Goal: Book appointment/travel/reservation

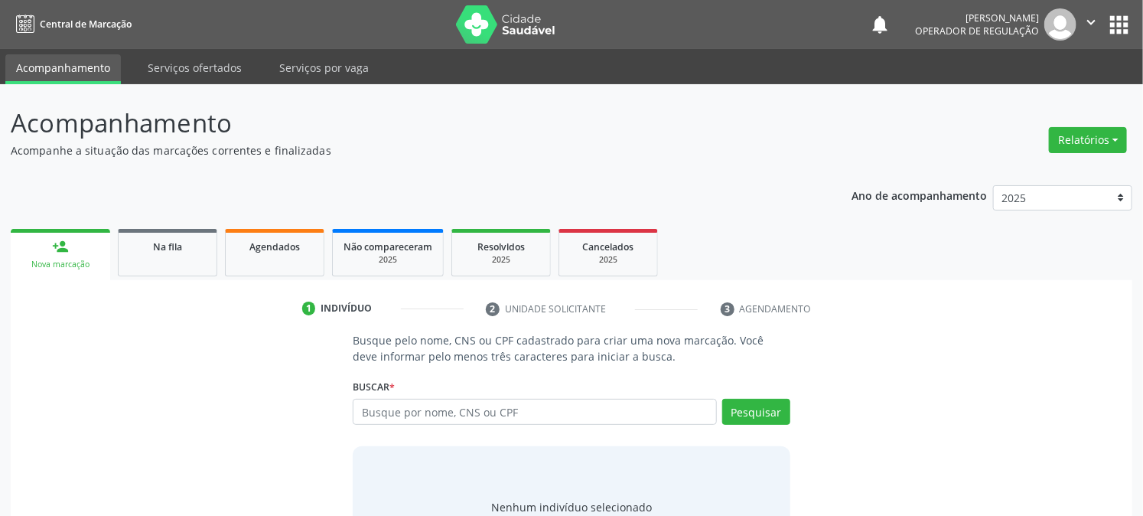
click at [499, 411] on input "text" at bounding box center [535, 412] width 364 height 26
type input "709607667740677"
click at [752, 413] on button "Pesquisar" at bounding box center [757, 412] width 68 height 26
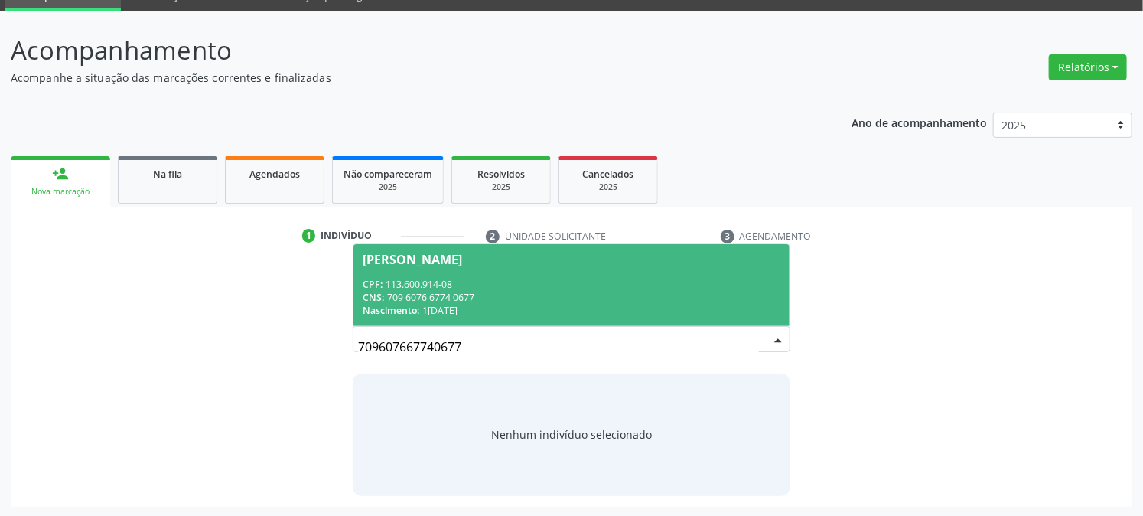
click at [477, 309] on div "Nascimento: 1[DATE]" at bounding box center [571, 310] width 417 height 13
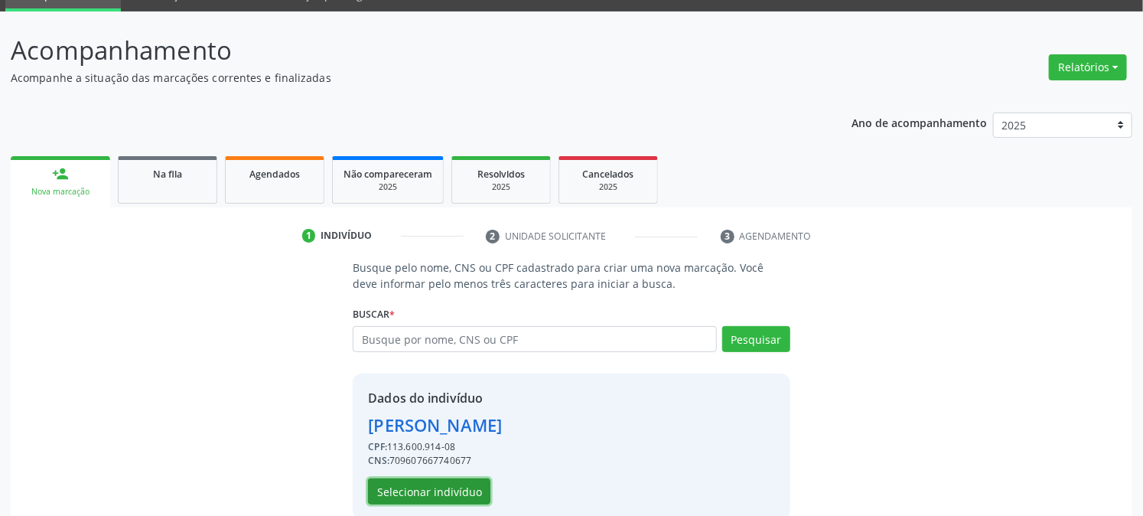
click at [441, 483] on button "Selecionar indivíduo" at bounding box center [429, 491] width 122 height 26
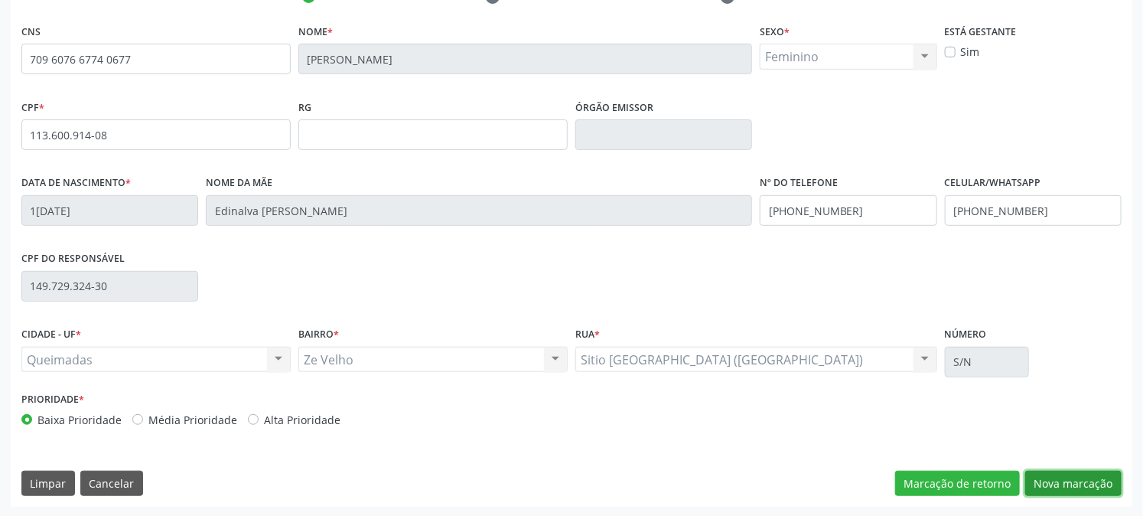
click at [1087, 486] on button "Nova marcação" at bounding box center [1074, 484] width 96 height 26
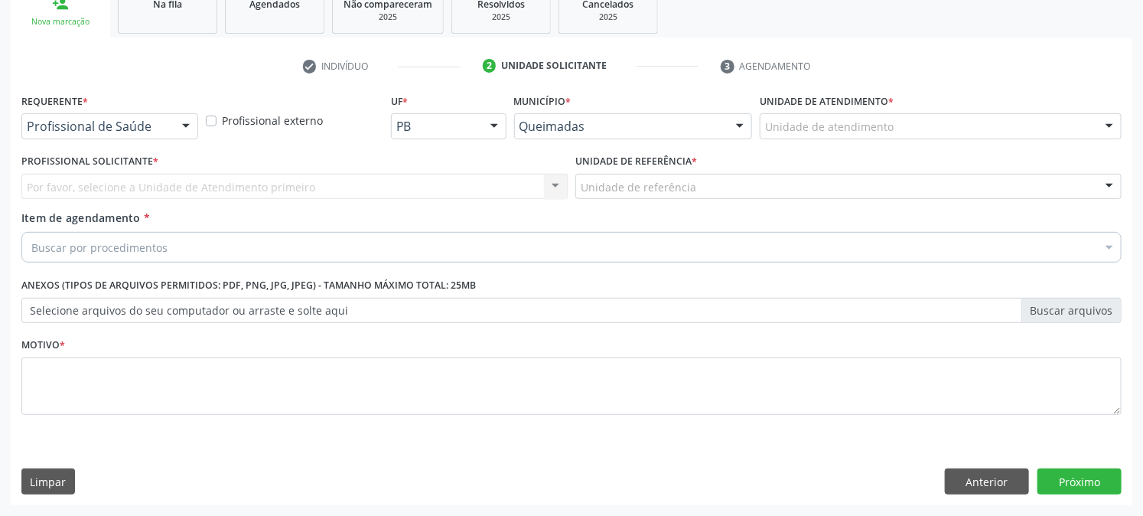
scroll to position [242, 0]
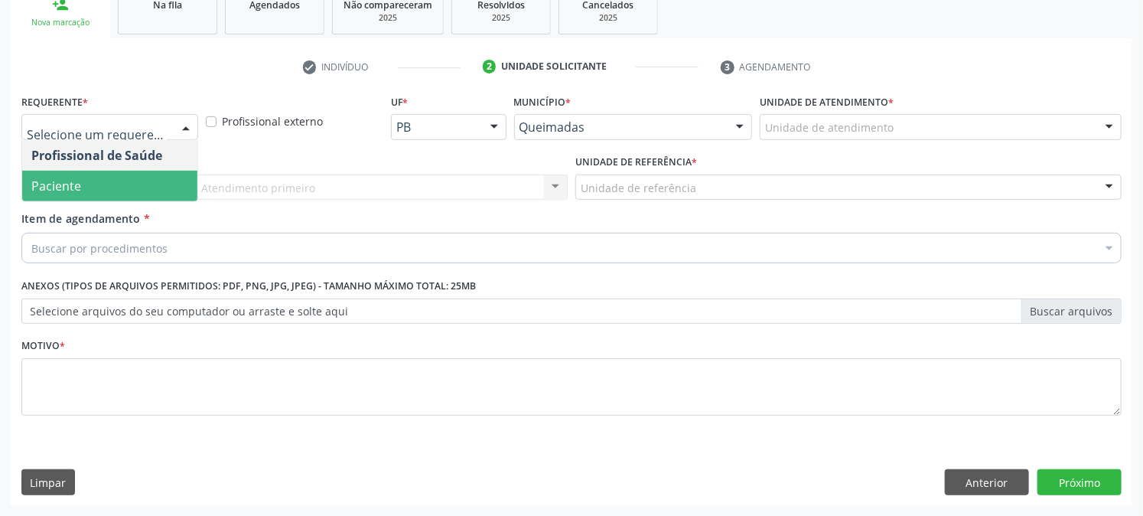
click at [107, 172] on span "Paciente" at bounding box center [109, 186] width 175 height 31
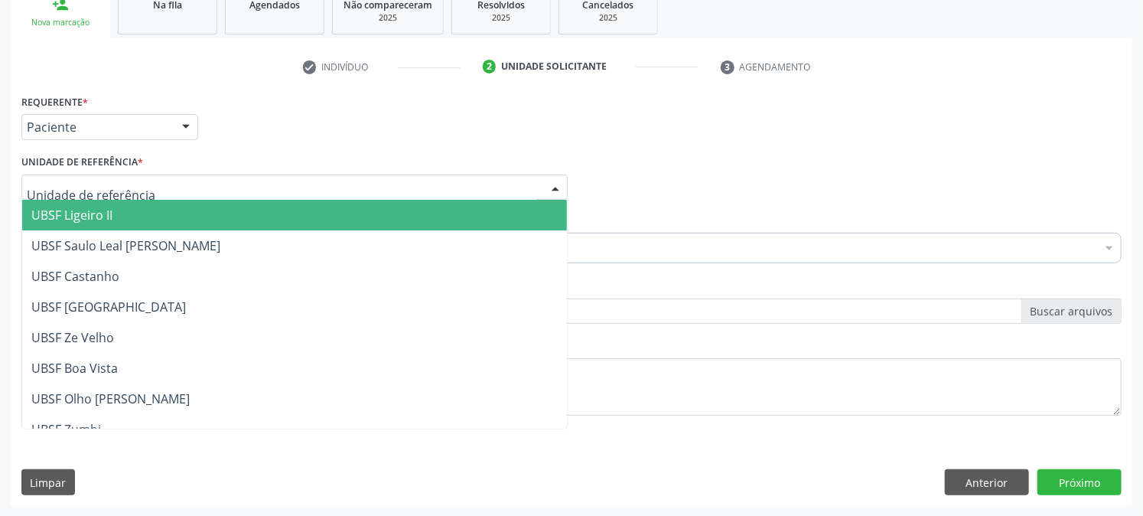
type input "z"
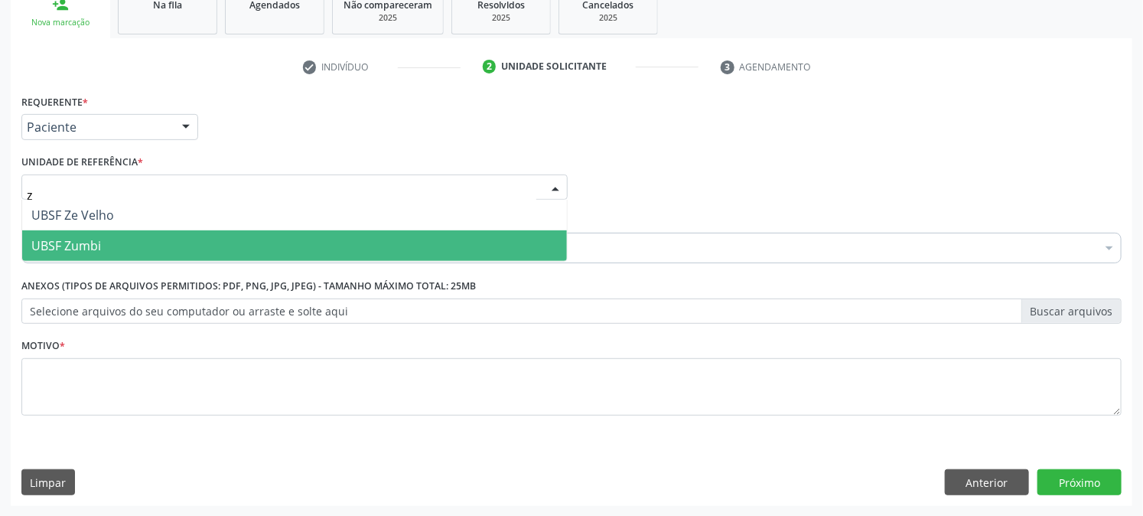
click at [113, 245] on span "UBSF Zumbi" at bounding box center [294, 245] width 545 height 31
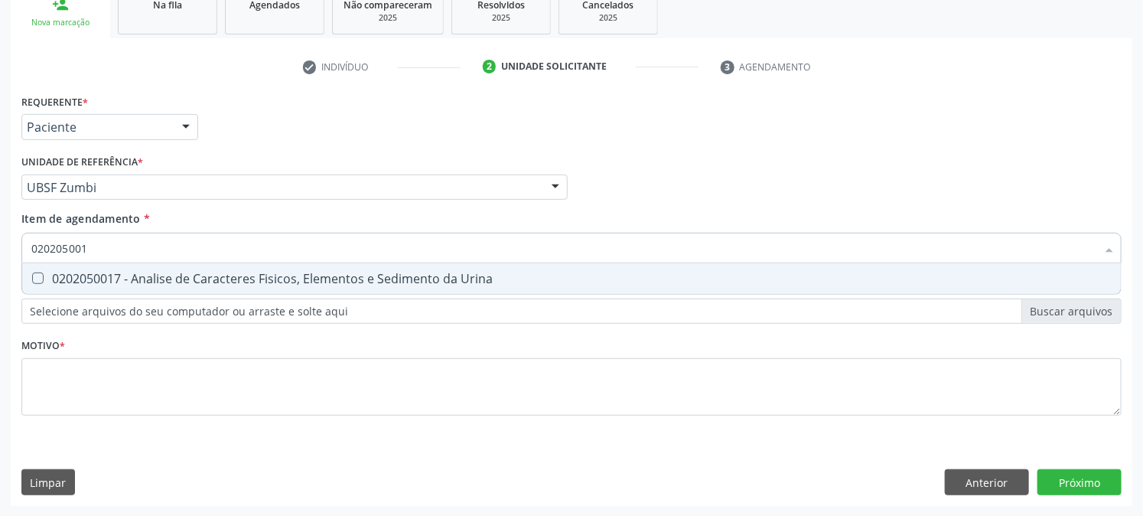
type input "0202050017"
click at [97, 272] on div "0202050017 - Analise de Caracteres Fisicos, Elementos e Sedimento da Urina" at bounding box center [571, 278] width 1081 height 12
checkbox Urina "true"
drag, startPoint x: 107, startPoint y: 240, endPoint x: 0, endPoint y: 302, distance: 123.4
click at [0, 302] on div "Acompanhamento Acompanhe a situação das marcações correntes e finalizadas Relat…" at bounding box center [571, 179] width 1143 height 674
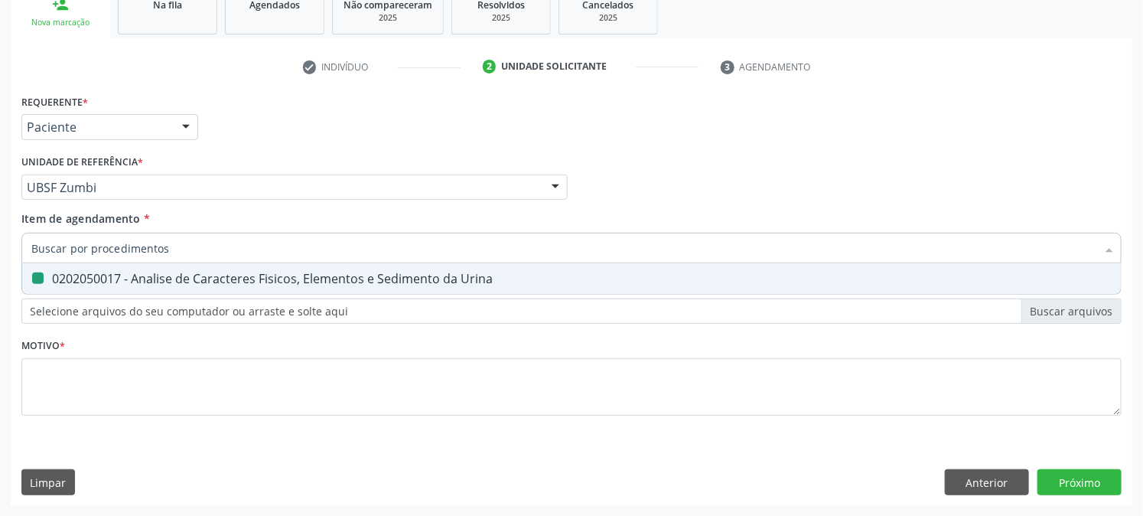
checkbox Urina "false"
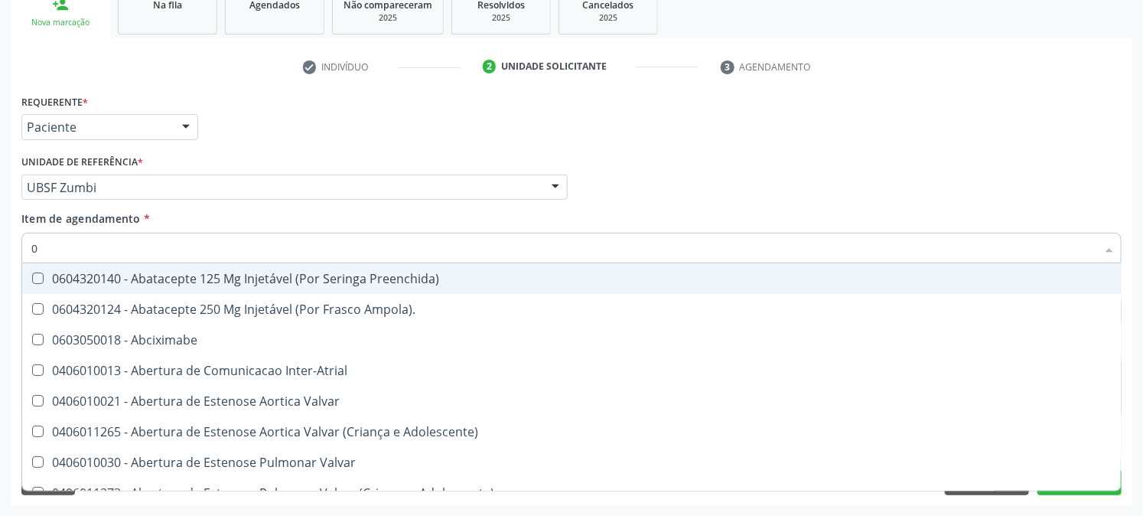
type input "02"
checkbox Psicossocial "true"
checkbox Urina "false"
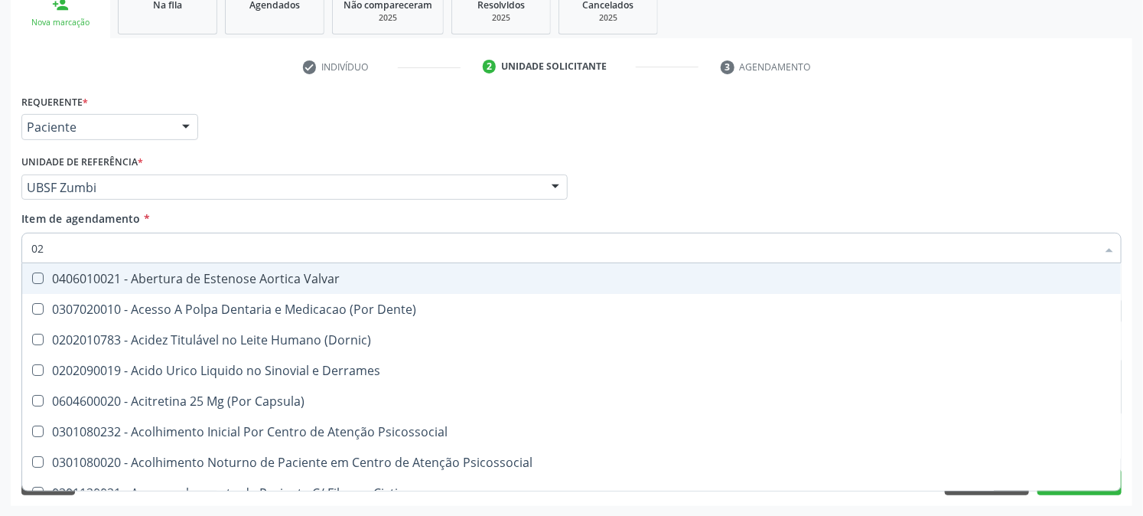
type input "020"
checkbox Frasco-Ampola\) "true"
checkbox Urina "false"
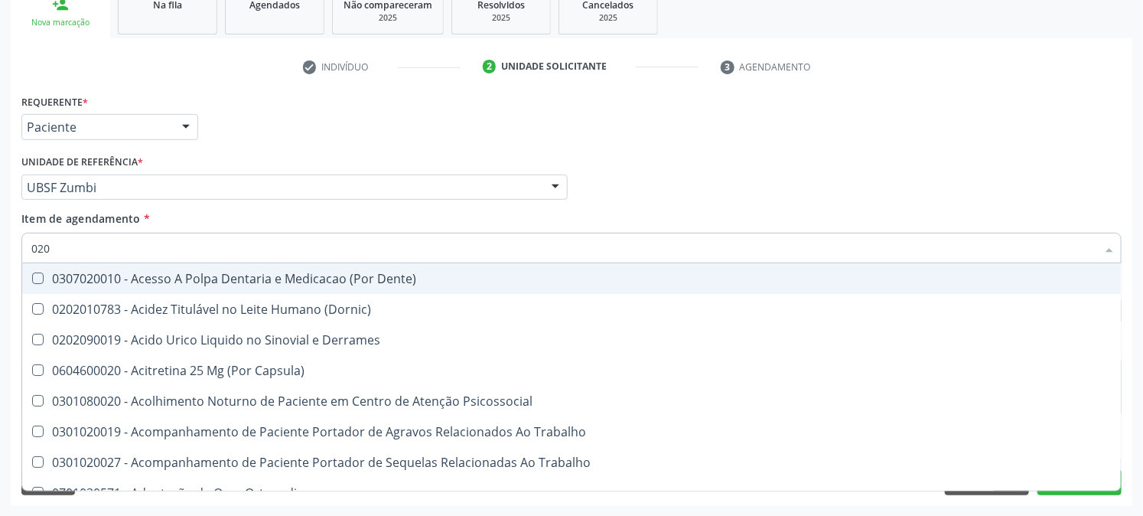
type input "0202"
checkbox Capsula\) "true"
checkbox Urina "false"
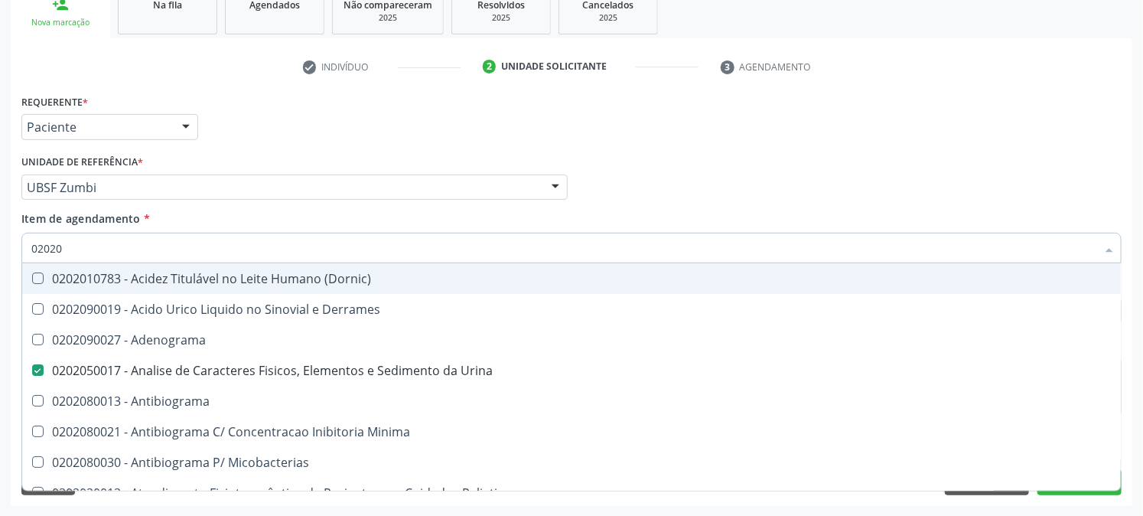
type input "020208"
checkbox Urina "false"
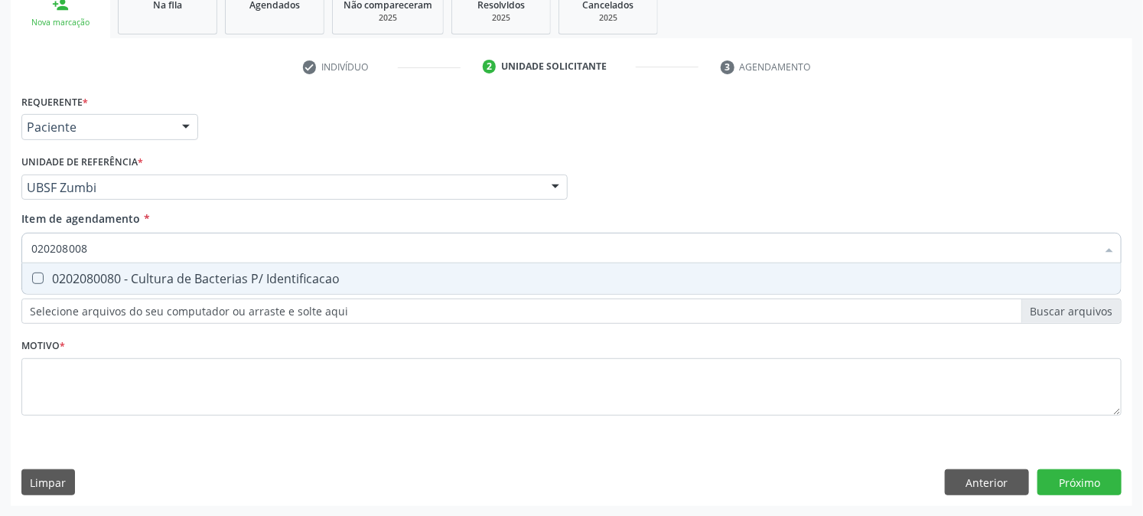
type input "0202080080"
click at [44, 274] on div "0202080080 - Cultura de Bacterias P/ Identificacao" at bounding box center [571, 278] width 1081 height 12
checkbox Identificacao "true"
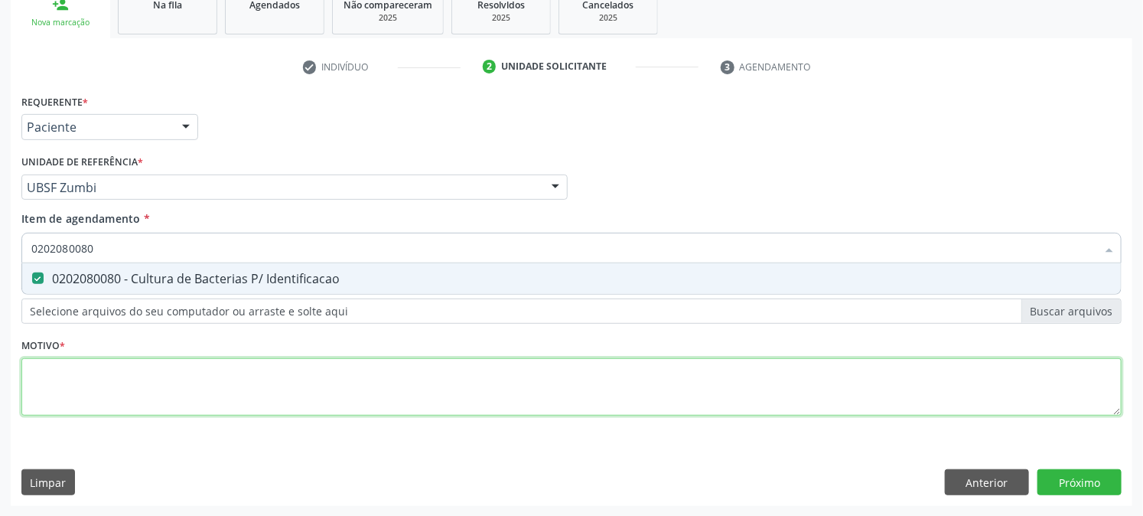
click at [57, 379] on div "Requerente * Paciente Profissional de Saúde Paciente Nenhum resultado encontrad…" at bounding box center [571, 263] width 1101 height 347
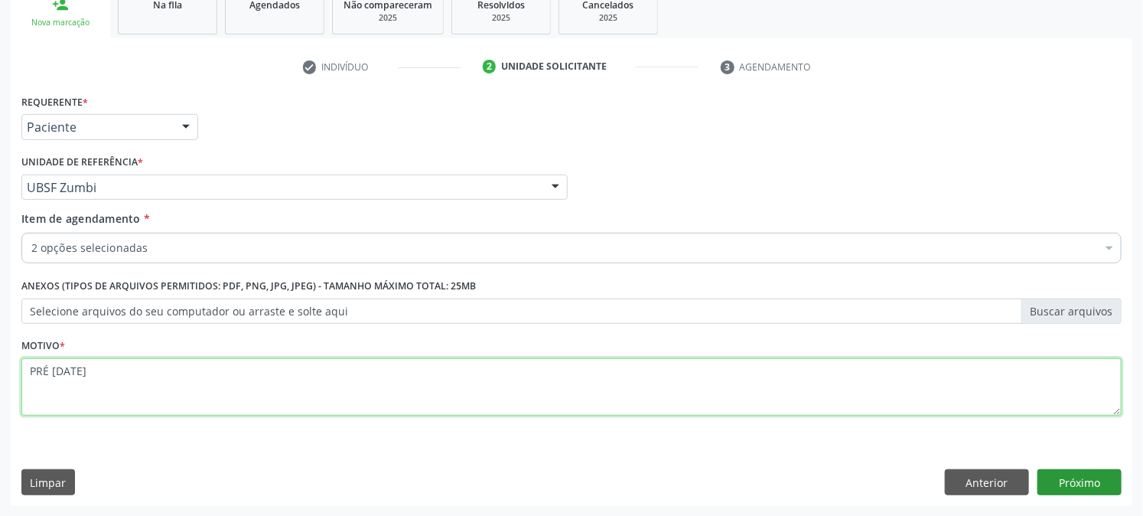
type textarea "PRÉ [DATE]"
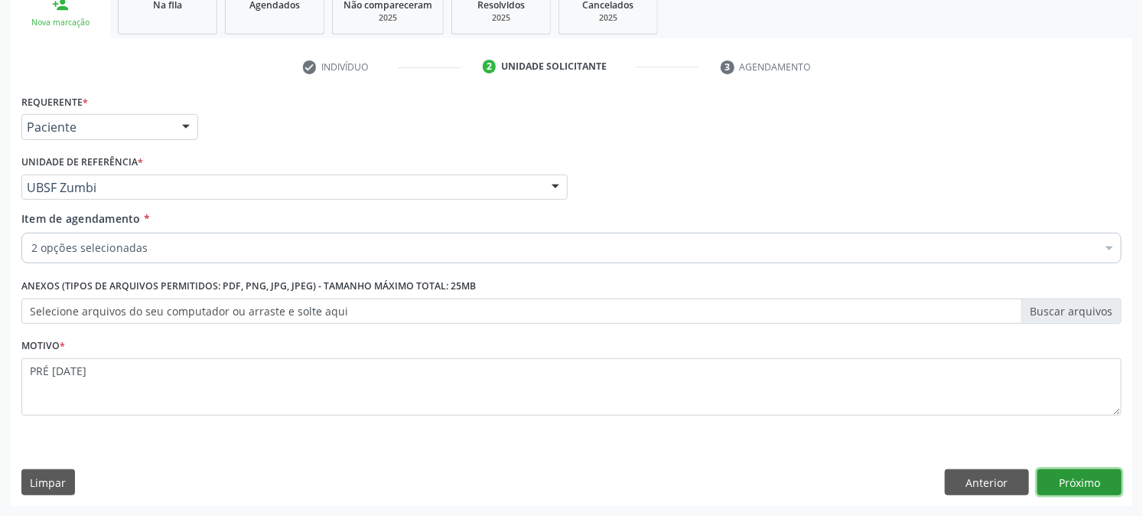
click at [1078, 472] on button "Próximo" at bounding box center [1080, 482] width 84 height 26
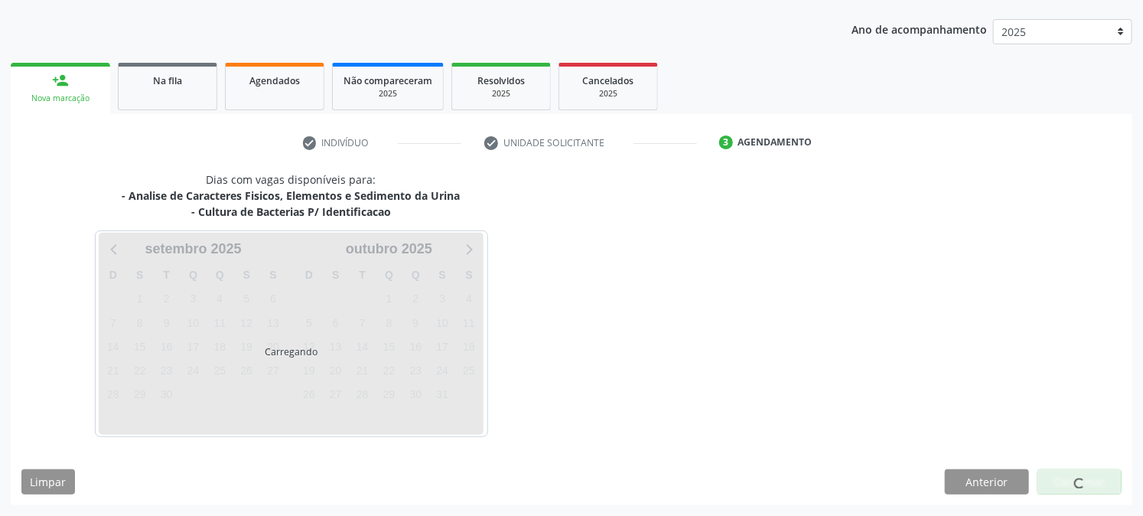
scroll to position [165, 0]
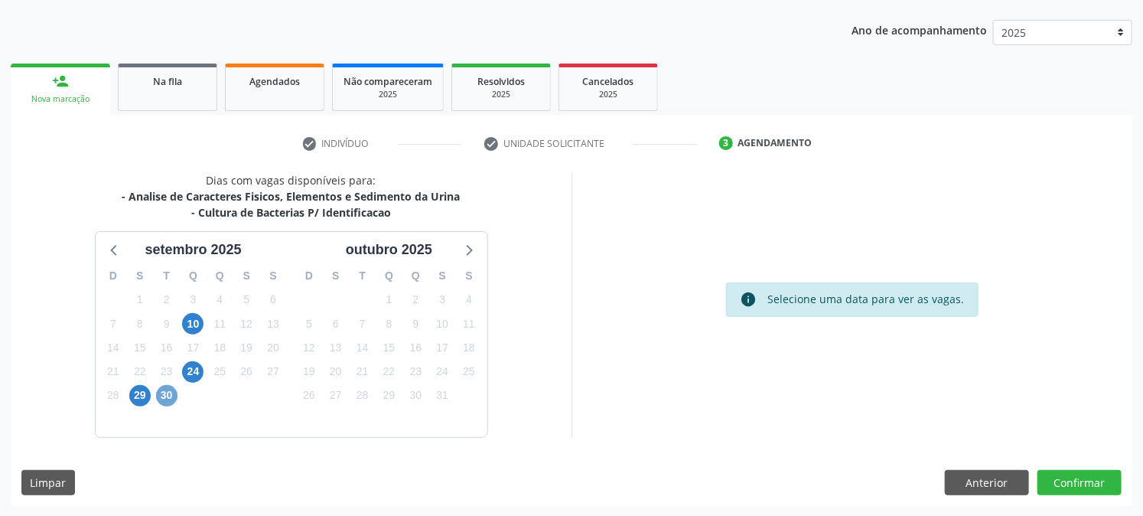
click at [164, 388] on span "30" at bounding box center [166, 395] width 21 height 21
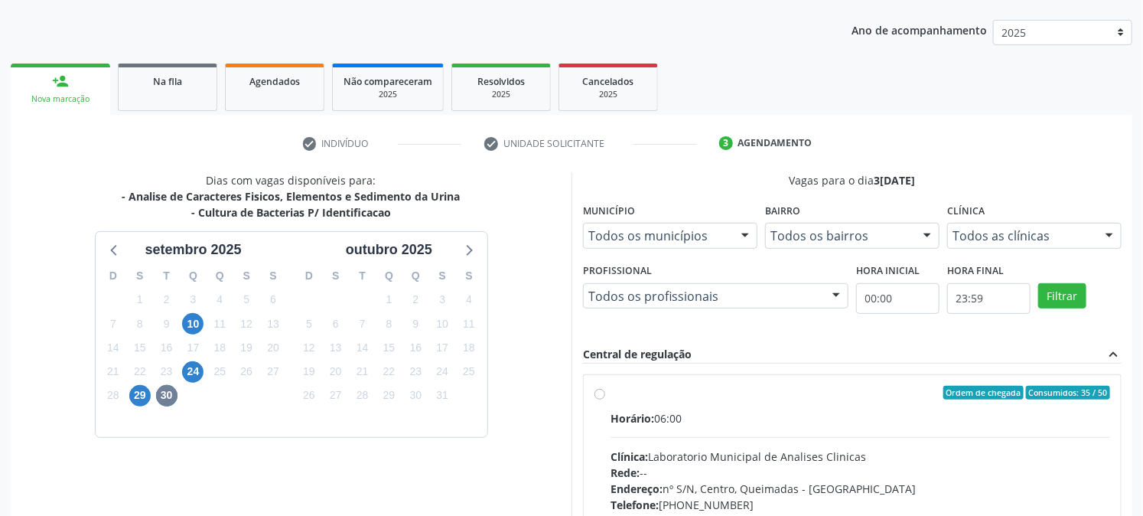
click at [599, 400] on div "Ordem de chegada Consumidos: 35 / 50 Horário: 06:00 Clínica: Laboratorio Munici…" at bounding box center [853, 503] width 516 height 235
radio input "true"
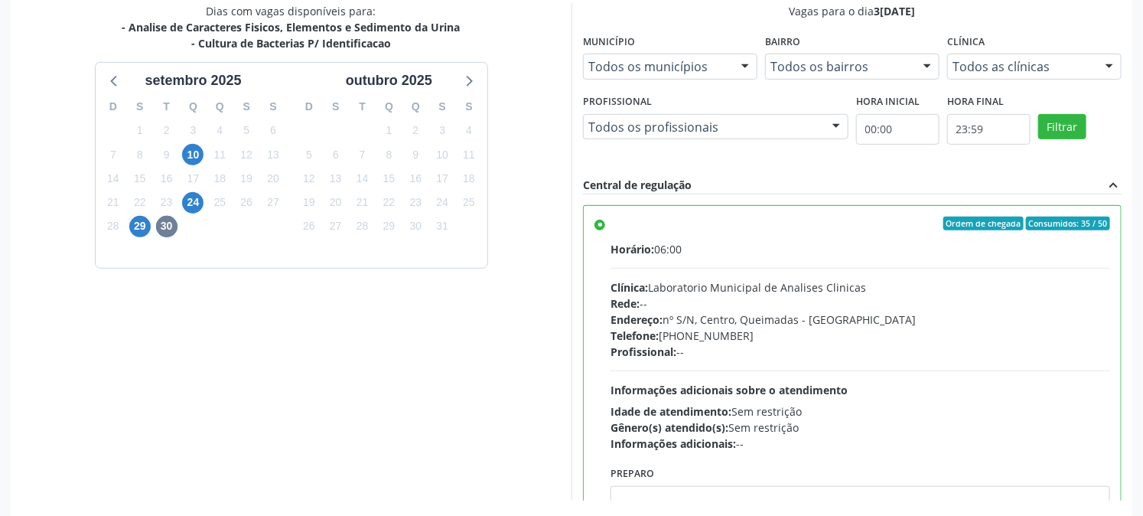
scroll to position [398, 0]
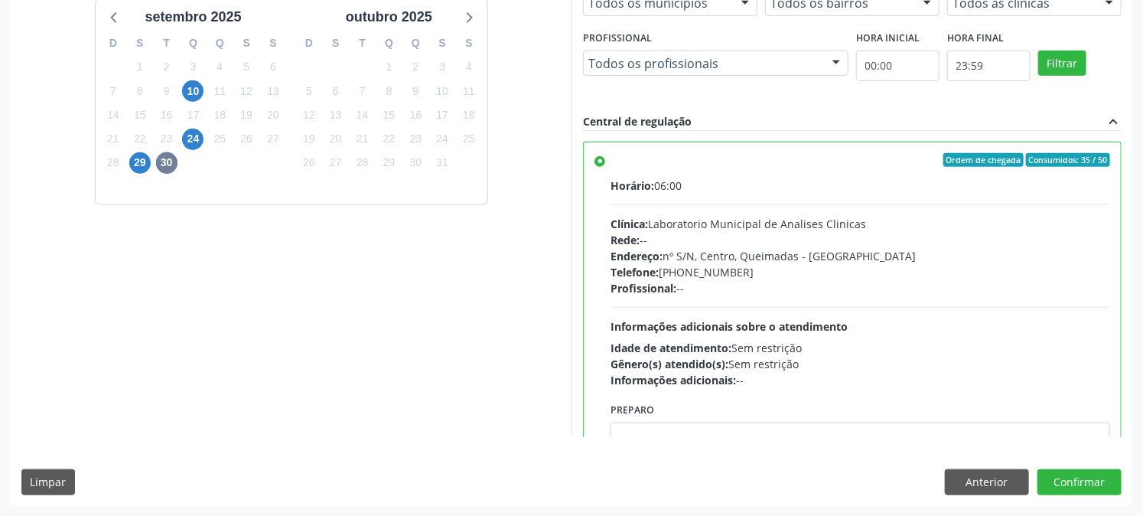
click at [1111, 462] on div "Dias com vagas disponíveis para: - Analise de Caracteres Fisicos, Elementos e S…" at bounding box center [572, 223] width 1122 height 566
click at [1098, 469] on button "Confirmar" at bounding box center [1080, 482] width 84 height 26
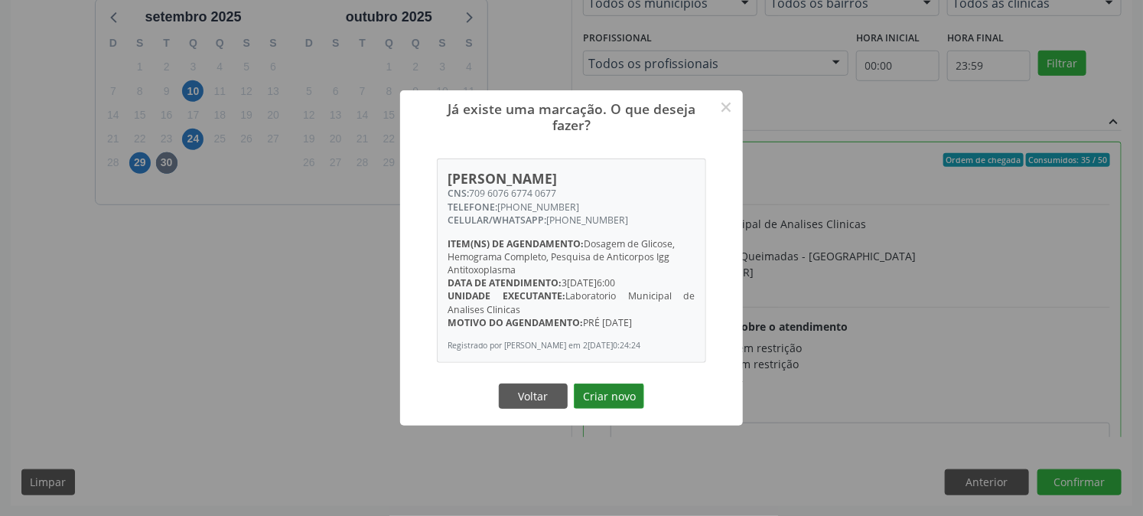
click at [590, 396] on button "Criar novo" at bounding box center [609, 396] width 70 height 26
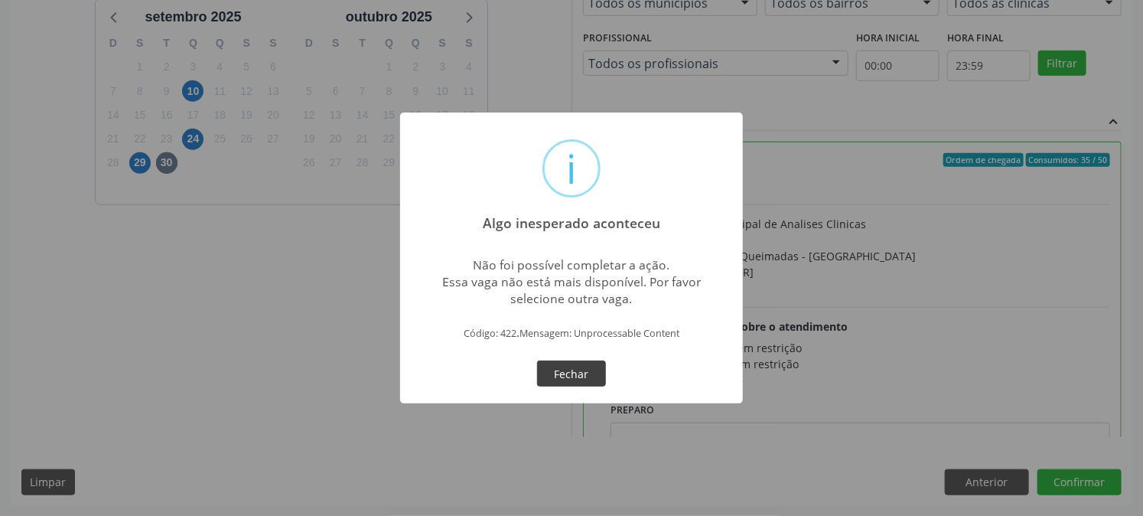
click at [553, 383] on button "Fechar" at bounding box center [571, 373] width 69 height 26
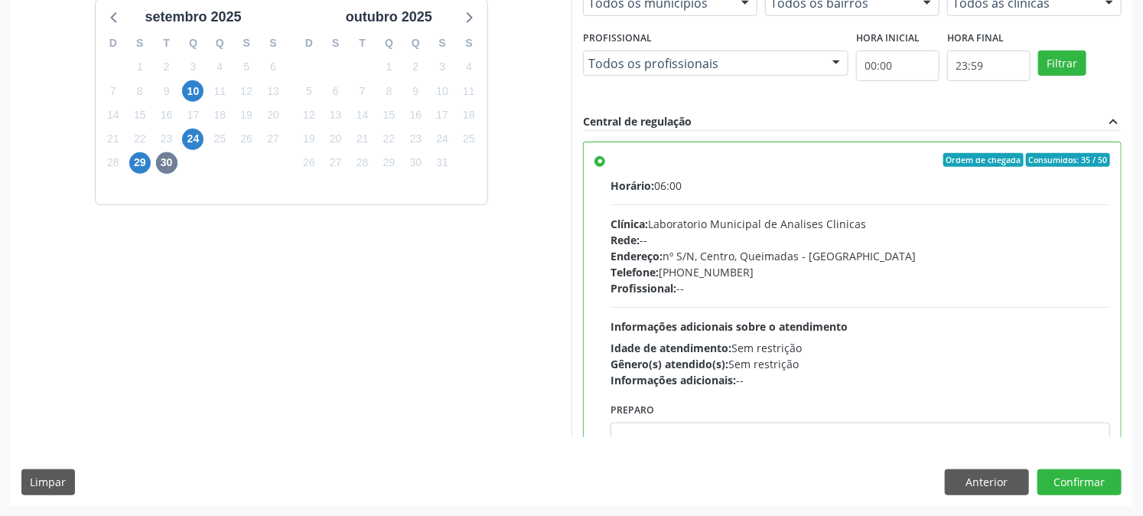
drag, startPoint x: 1068, startPoint y: 158, endPoint x: 1103, endPoint y: 157, distance: 35.2
click at [1103, 157] on div "Ordem de chegada Consumidos: 35 / 50 Horário: 06:00 Clínica: Laboratorio Munici…" at bounding box center [852, 321] width 537 height 359
click at [1099, 159] on div "Ordem de chegada Consumidos: 35 / 50 Horário: 06:00 Clínica: Laboratorio Munici…" at bounding box center [852, 321] width 537 height 359
drag, startPoint x: 1081, startPoint y: 158, endPoint x: 1102, endPoint y: 159, distance: 20.7
click at [1102, 159] on div "Ordem de chegada Consumidos: 35 / 50 Horário: 06:00 Clínica: Laboratorio Munici…" at bounding box center [852, 321] width 537 height 359
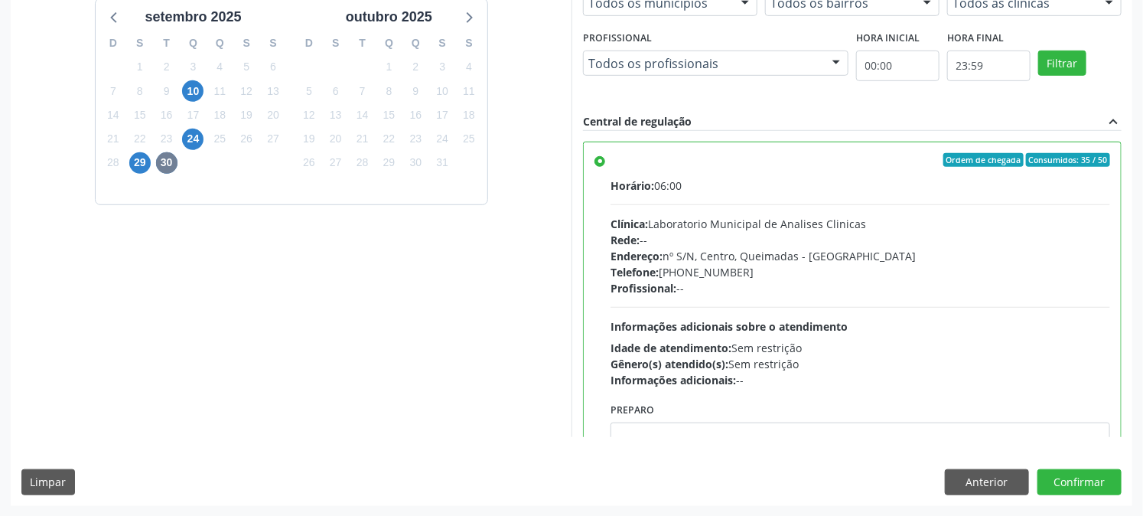
click at [1095, 163] on span "Consumidos: 35 / 50" at bounding box center [1068, 160] width 84 height 14
click at [605, 163] on input "Ordem de chegada Consumidos: 35 / 50 Horário: 06:00 Clínica: Laboratorio Munici…" at bounding box center [600, 160] width 11 height 14
drag, startPoint x: 1080, startPoint y: 155, endPoint x: 1094, endPoint y: 155, distance: 14.5
click at [1094, 155] on span "Consumidos: 35 / 50" at bounding box center [1068, 160] width 84 height 14
click at [1075, 163] on span "Consumidos: 35 / 50" at bounding box center [1068, 160] width 84 height 14
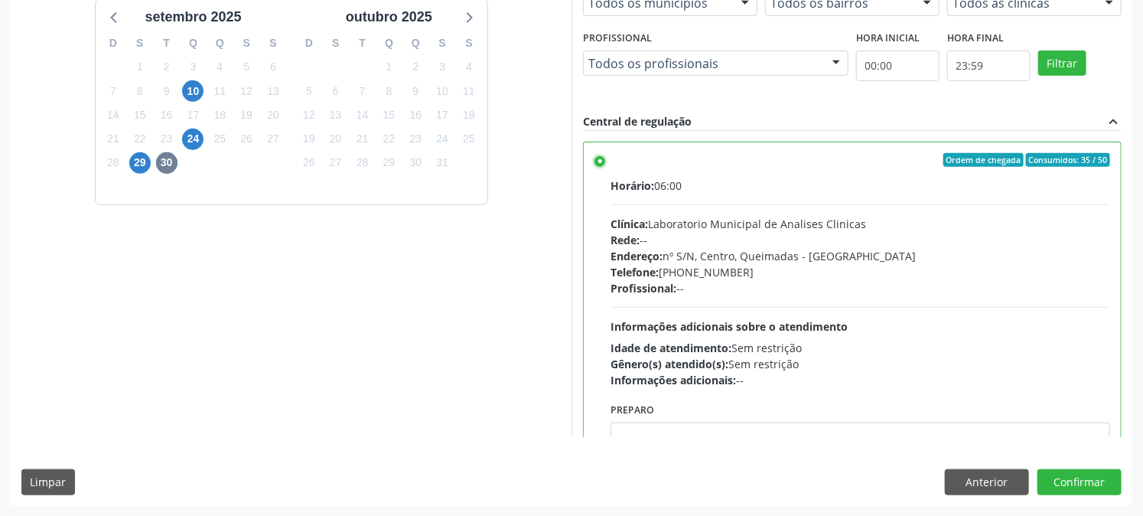
click at [605, 163] on input "Ordem de chegada Consumidos: 35 / 50 Horário: 06:00 Clínica: Laboratorio Munici…" at bounding box center [600, 160] width 11 height 14
click at [165, 161] on span "30" at bounding box center [166, 162] width 21 height 21
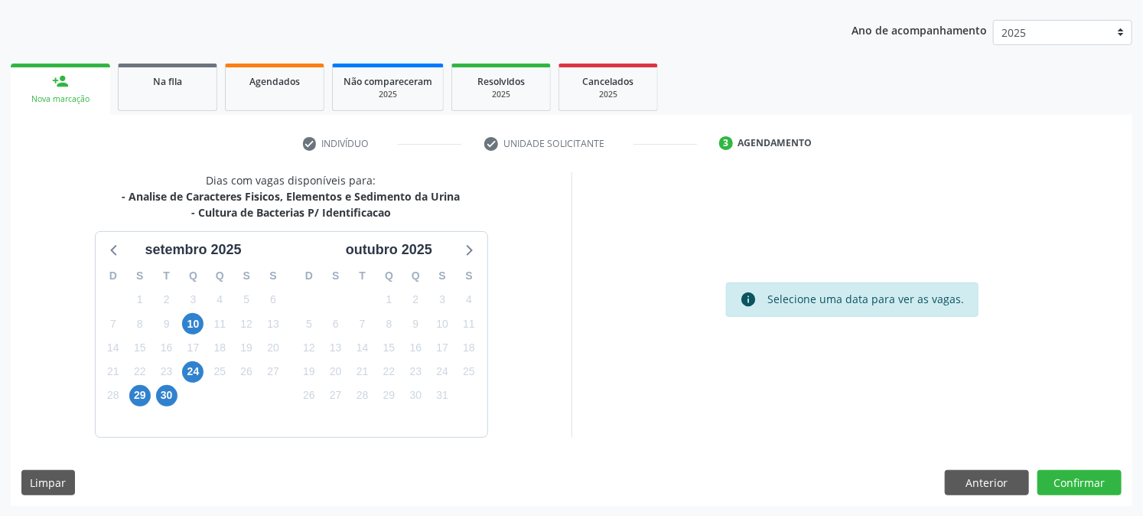
click at [745, 368] on div "info Selecione uma data para ver as vagas." at bounding box center [852, 304] width 561 height 265
click at [166, 396] on span "30" at bounding box center [166, 395] width 21 height 21
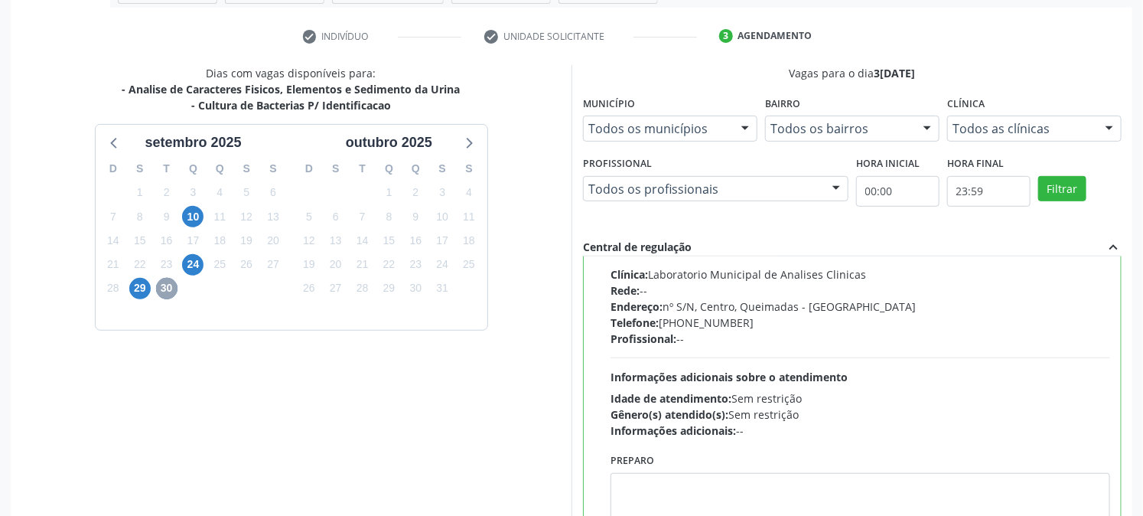
scroll to position [398, 0]
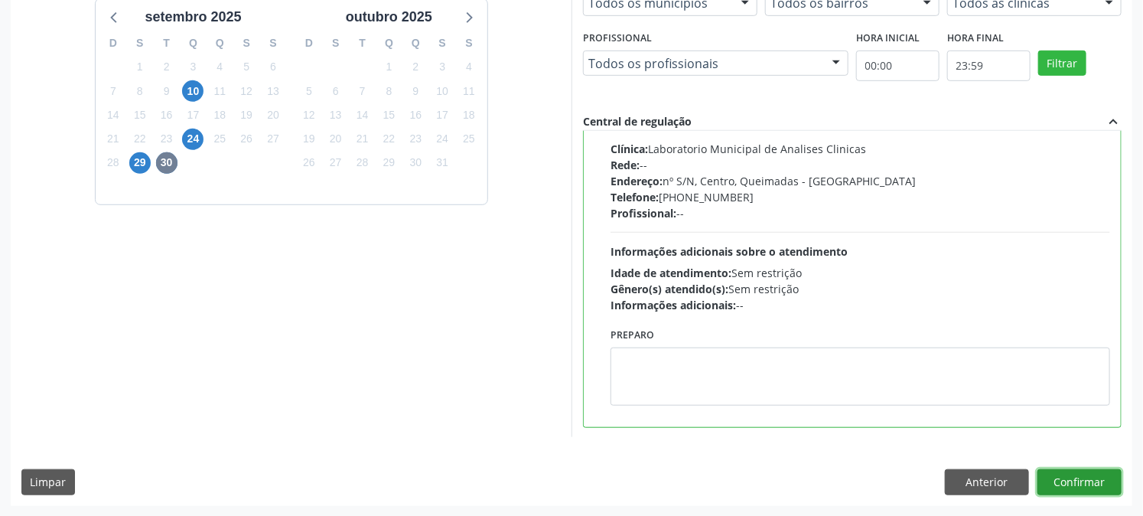
click at [1081, 482] on button "Confirmar" at bounding box center [1080, 482] width 84 height 26
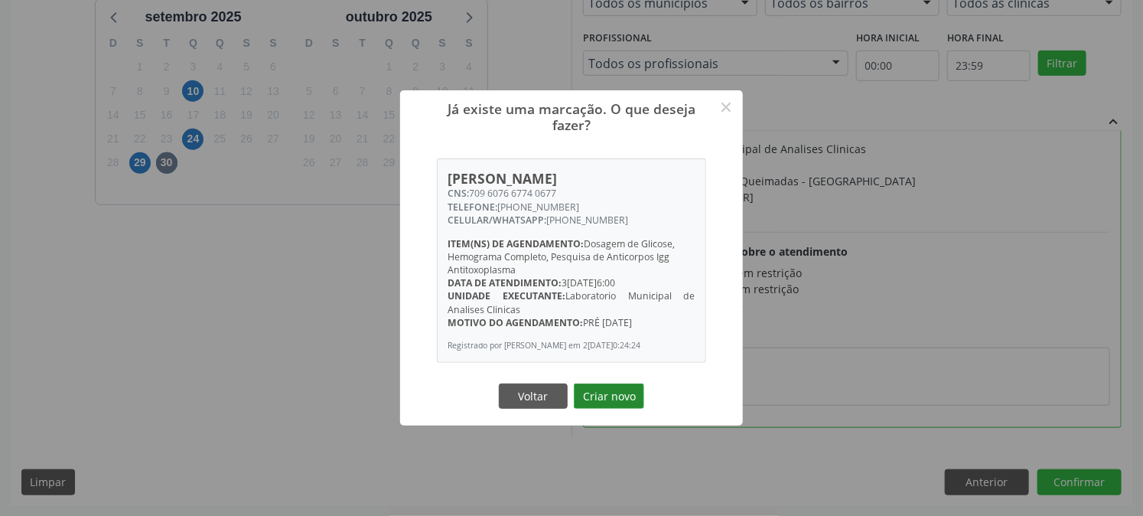
click at [605, 396] on button "Criar novo" at bounding box center [609, 396] width 70 height 26
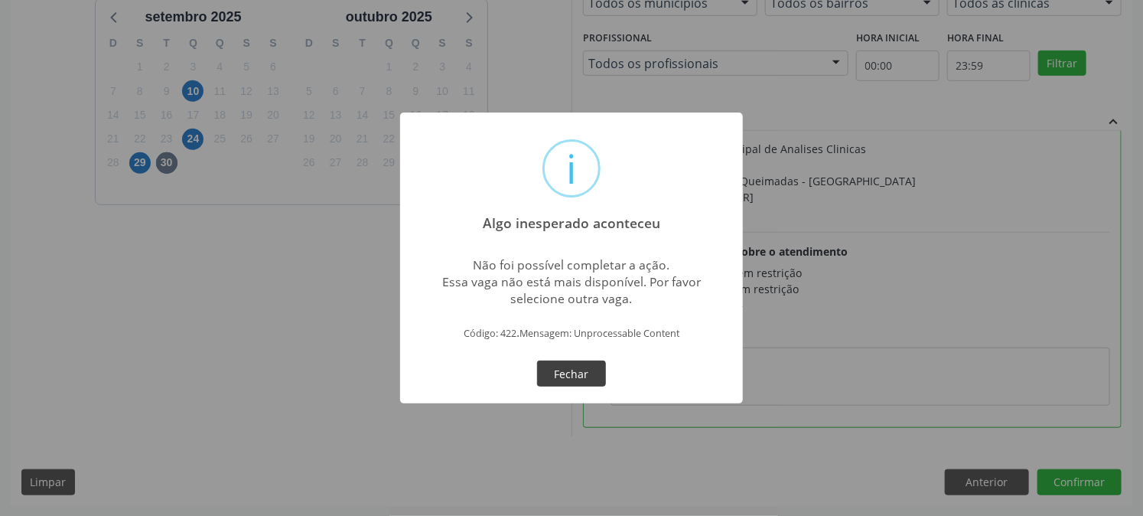
click at [566, 371] on button "Fechar" at bounding box center [571, 373] width 69 height 26
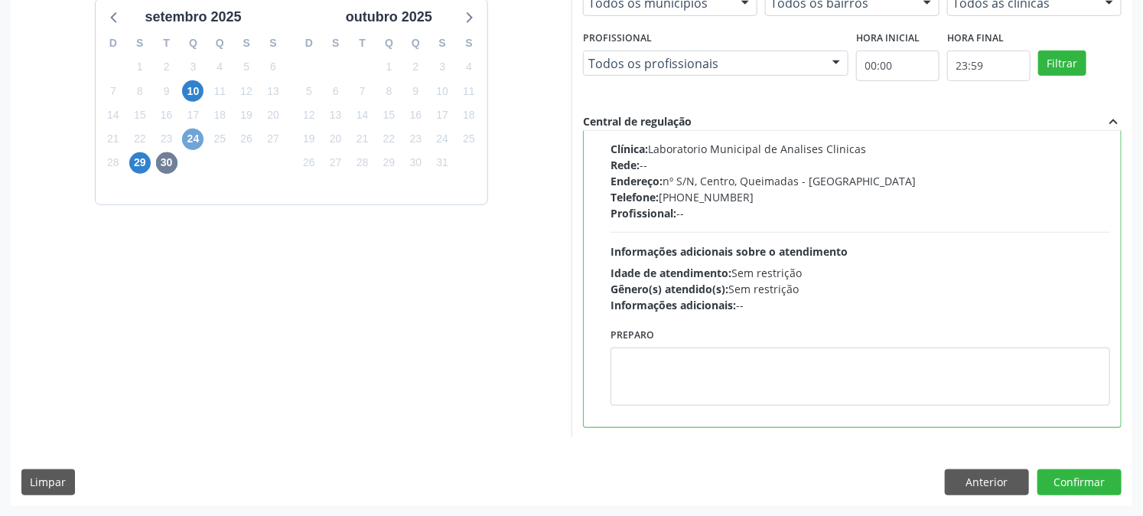
click at [195, 144] on span "24" at bounding box center [192, 139] width 21 height 21
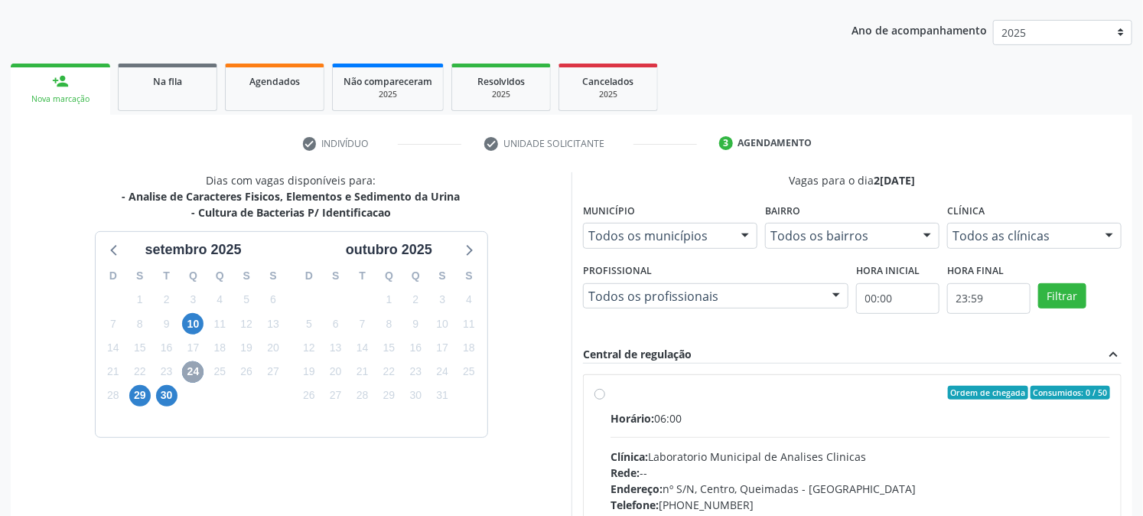
scroll to position [370, 0]
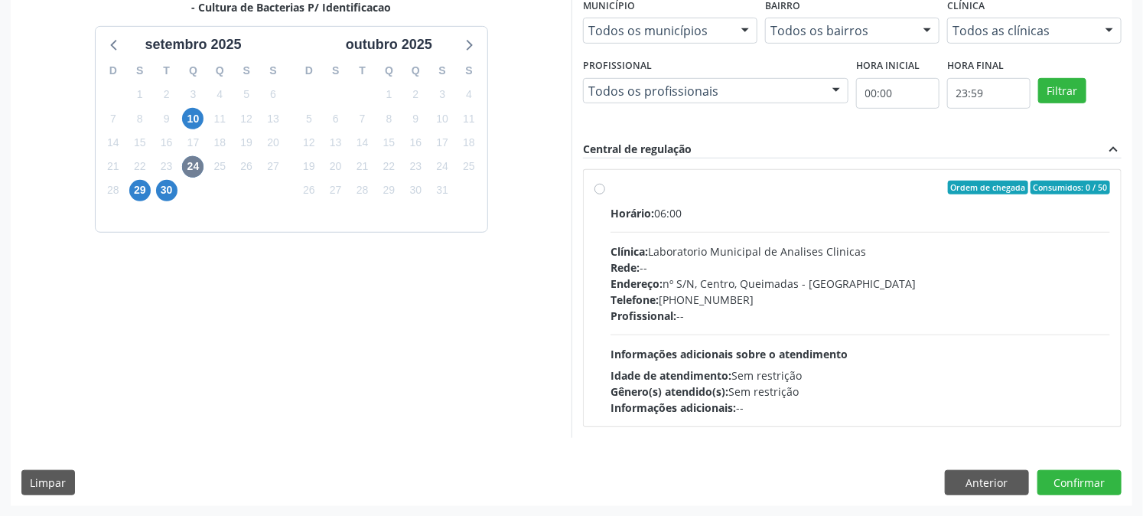
click at [678, 182] on div "Ordem de chegada Consumidos: 0 / 50" at bounding box center [861, 188] width 500 height 14
click at [605, 182] on input "Ordem de chegada Consumidos: 0 / 50 Horário: 06:00 Clínica: Laboratorio Municip…" at bounding box center [600, 188] width 11 height 14
radio input "true"
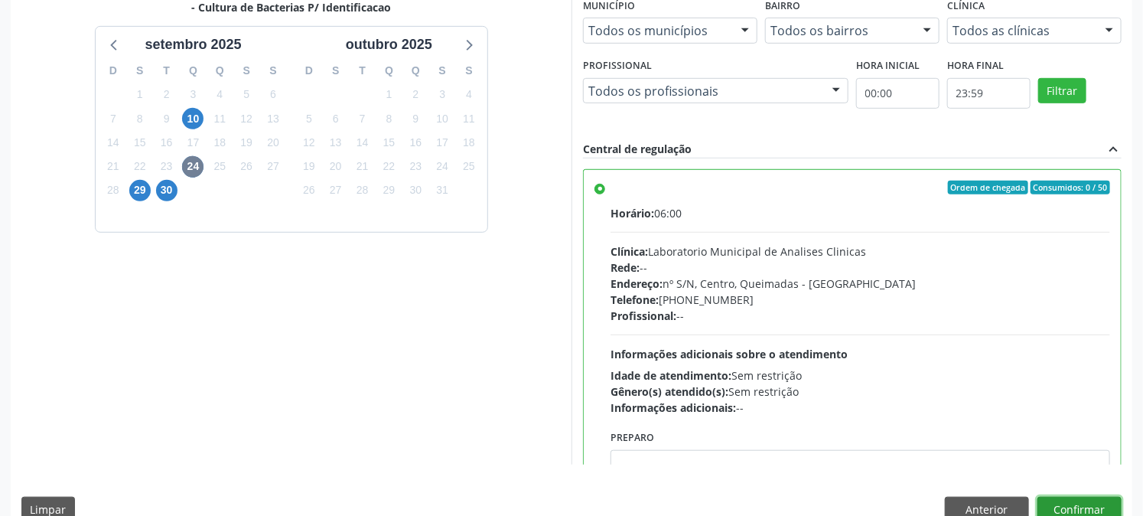
click at [1077, 504] on button "Confirmar" at bounding box center [1080, 510] width 84 height 26
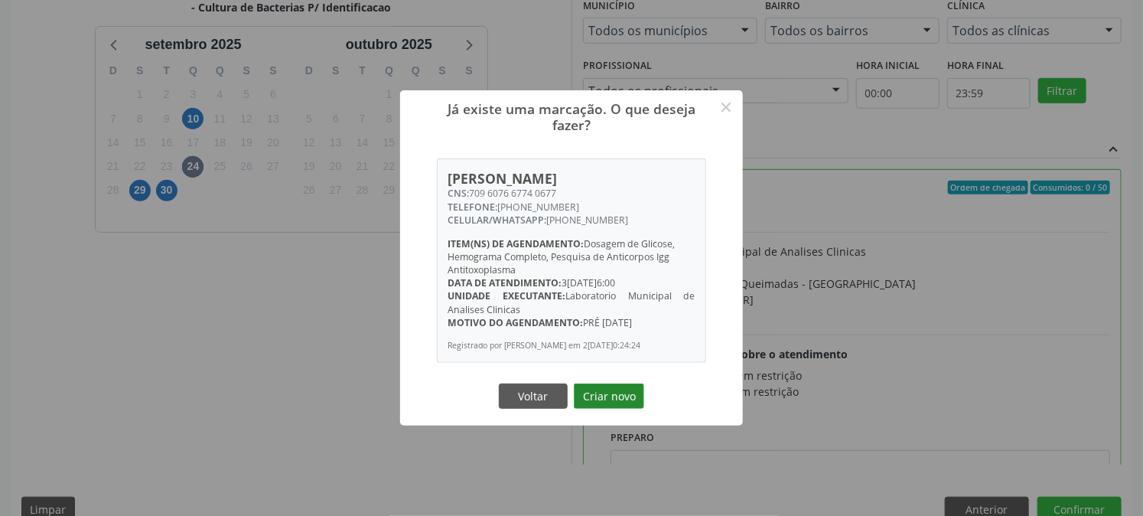
click at [579, 399] on button "Criar novo" at bounding box center [609, 396] width 70 height 26
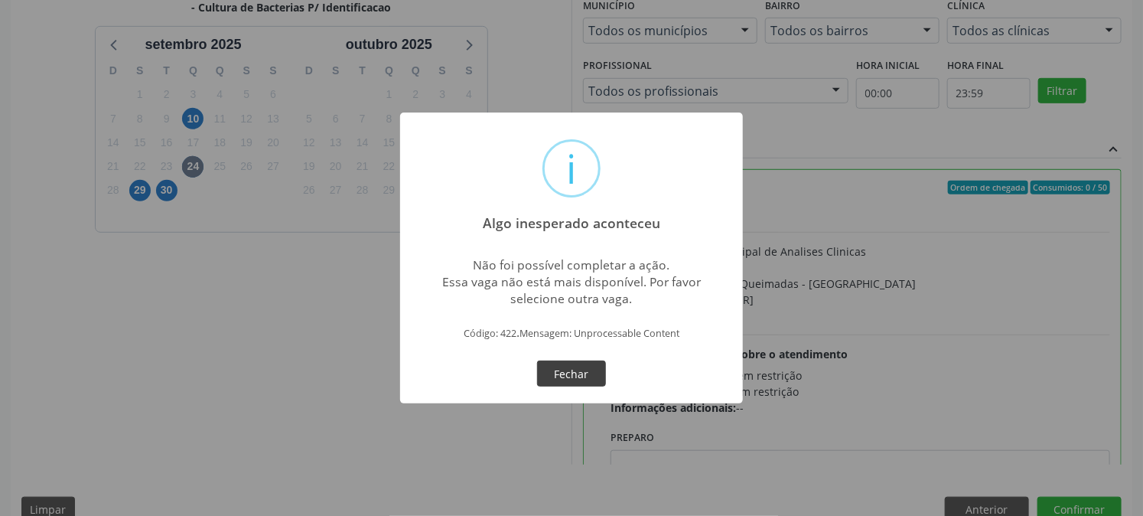
click at [569, 371] on button "Fechar" at bounding box center [571, 373] width 69 height 26
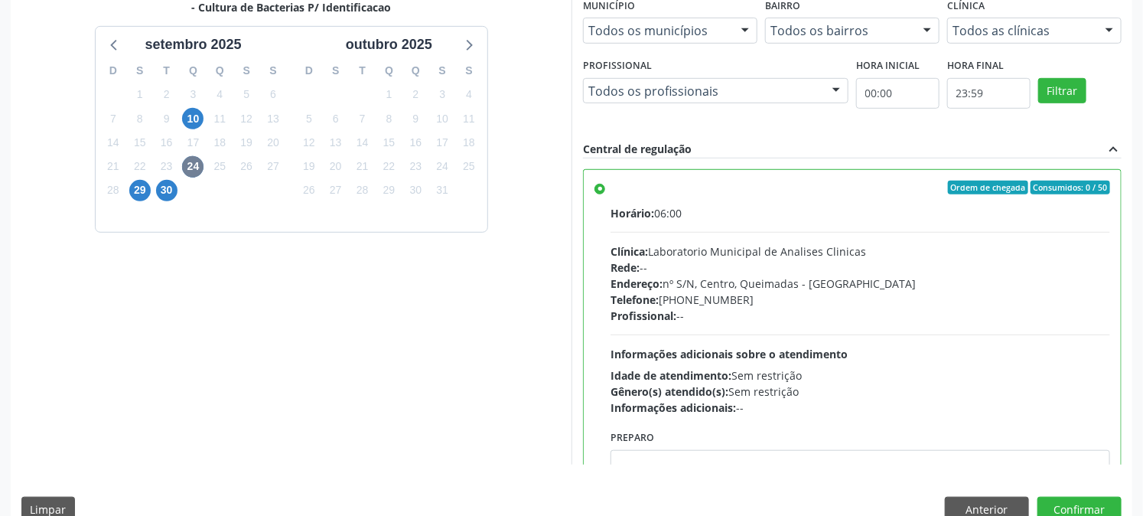
click at [830, 323] on div "Horário: 06:00 Clínica: Laboratorio Municipal de Analises Clinicas Rede: -- End…" at bounding box center [861, 310] width 500 height 210
click at [605, 194] on input "Ordem de chegada Consumidos: 0 / 50 Horário: 06:00 Clínica: Laboratorio Municip…" at bounding box center [600, 188] width 11 height 14
click at [1073, 507] on button "Confirmar" at bounding box center [1080, 510] width 84 height 26
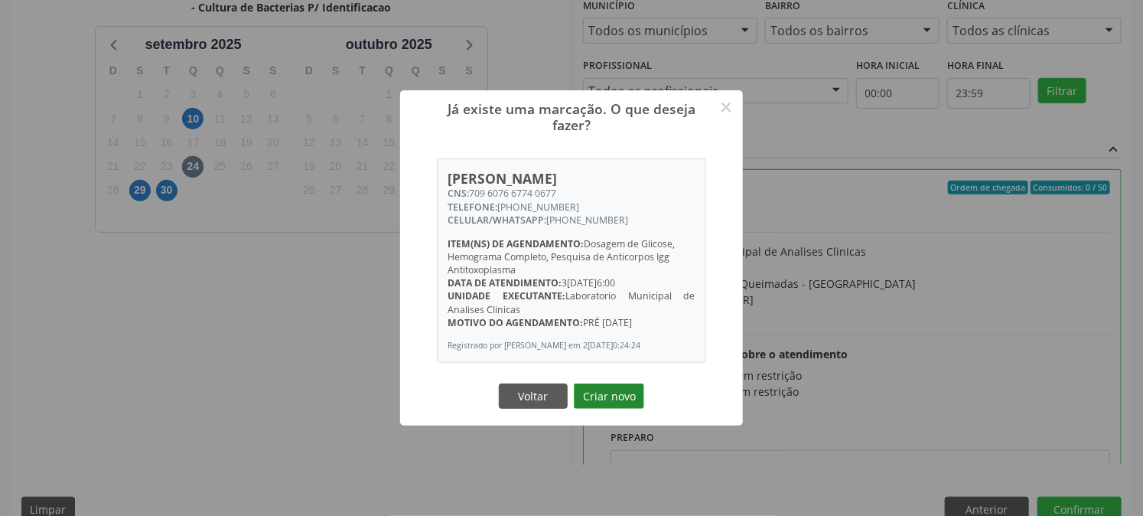
click at [613, 401] on button "Criar novo" at bounding box center [609, 396] width 70 height 26
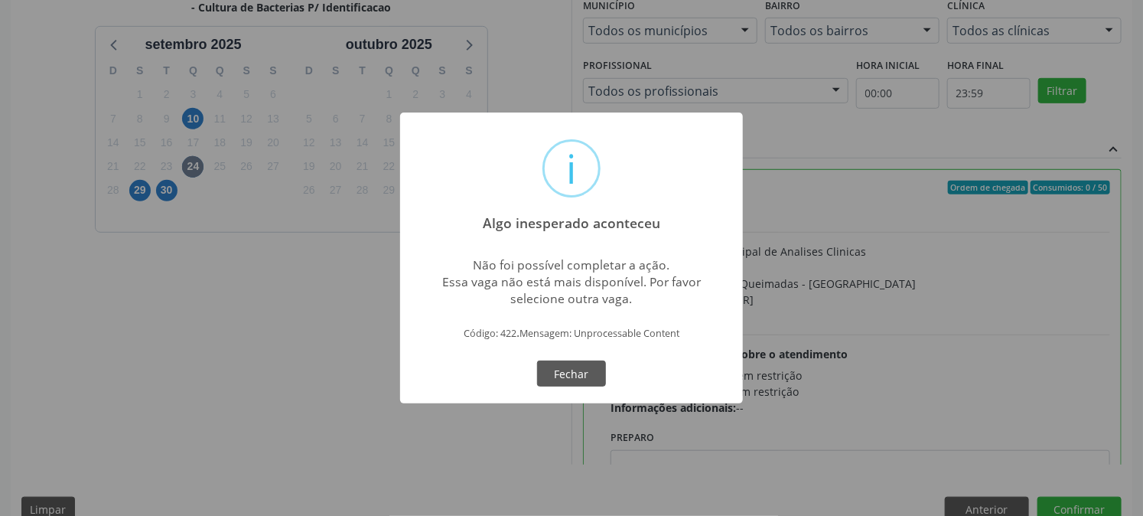
click at [537, 360] on button "Fechar" at bounding box center [571, 373] width 69 height 26
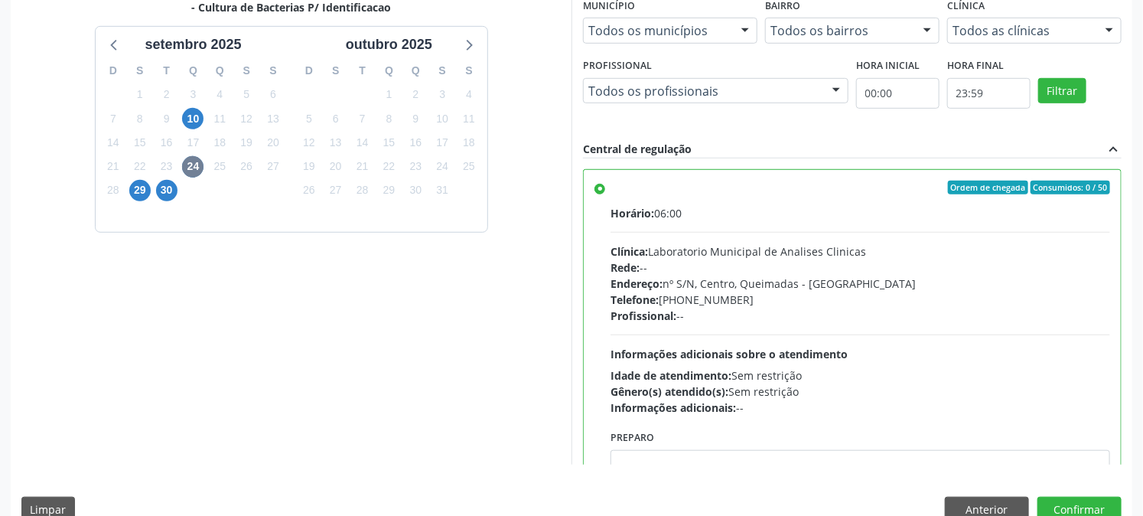
scroll to position [398, 0]
